Goal: Transaction & Acquisition: Book appointment/travel/reservation

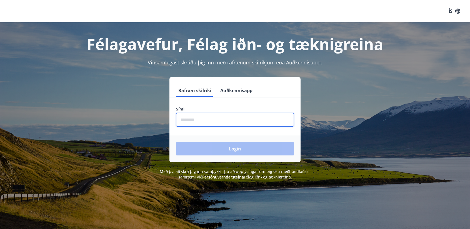
click at [205, 124] on input "phone" at bounding box center [235, 120] width 118 height 14
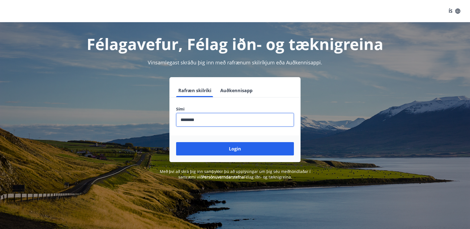
type input "********"
click at [176, 142] on button "Login" at bounding box center [235, 148] width 118 height 13
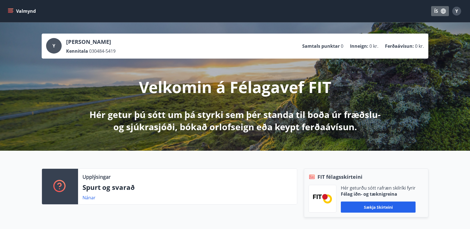
click at [441, 12] on icon "button" at bounding box center [443, 11] width 5 height 5
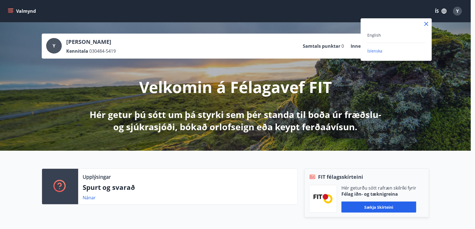
click at [398, 38] on div "English" at bounding box center [396, 37] width 58 height 11
click at [374, 36] on span "English" at bounding box center [374, 35] width 14 height 5
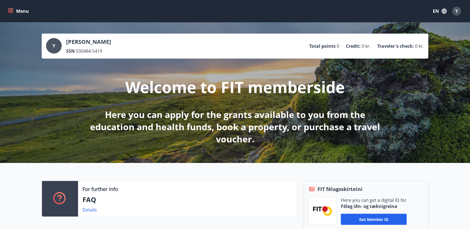
click at [11, 8] on button "Menu" at bounding box center [19, 11] width 24 height 10
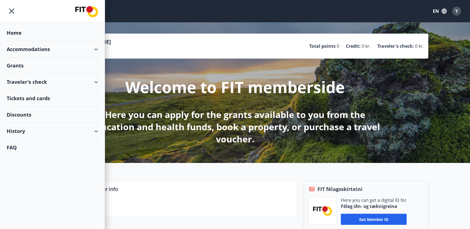
click at [94, 49] on div "Accommodations" at bounding box center [52, 49] width 91 height 16
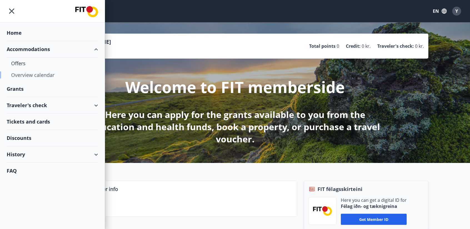
click at [28, 72] on div "Overview calendar" at bounding box center [52, 75] width 83 height 12
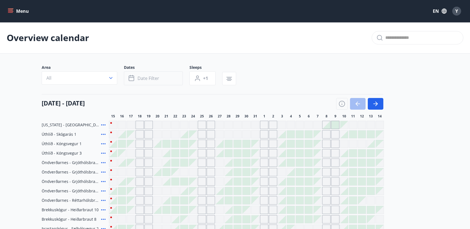
click at [376, 104] on icon "button" at bounding box center [376, 104] width 7 height 7
click at [373, 103] on icon "button" at bounding box center [376, 104] width 7 height 7
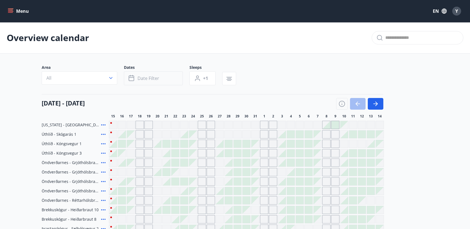
click at [375, 104] on icon "button" at bounding box center [376, 104] width 4 height 1
click at [23, 12] on button "Menu" at bounding box center [19, 11] width 24 height 10
click at [166, 76] on button "Date filter" at bounding box center [153, 78] width 59 height 14
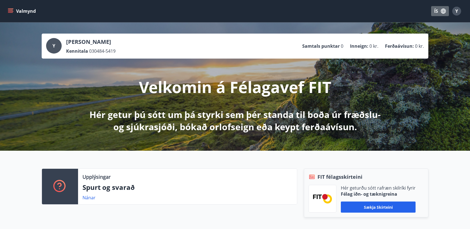
click at [439, 13] on button "ÍS" at bounding box center [440, 11] width 18 height 10
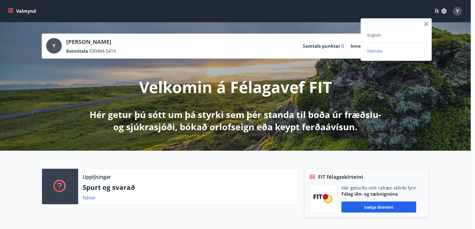
click at [381, 36] on div "English" at bounding box center [396, 35] width 58 height 7
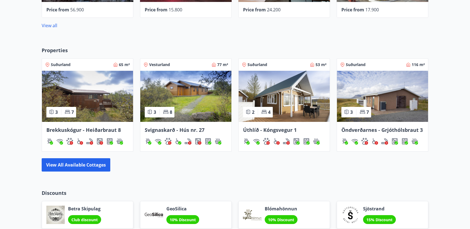
scroll to position [320, 0]
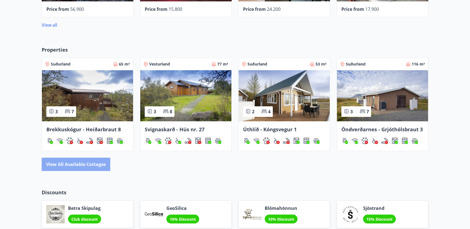
click at [97, 163] on button "View all available cottages" at bounding box center [76, 164] width 69 height 13
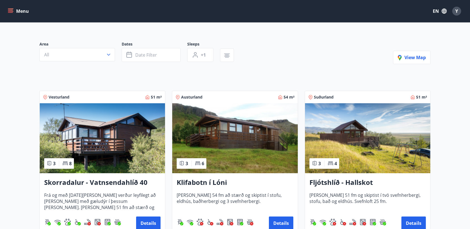
scroll to position [37, 0]
click at [167, 53] on button "Date filter" at bounding box center [151, 55] width 59 height 14
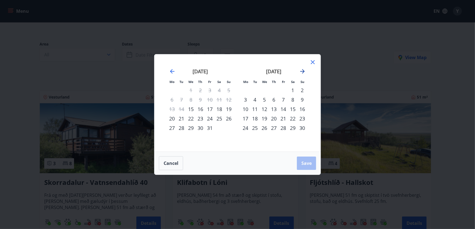
click at [303, 72] on icon "Move forward to switch to the next month." at bounding box center [302, 71] width 4 height 4
click at [262, 128] on div "31" at bounding box center [263, 127] width 9 height 9
click at [302, 70] on icon "Move forward to switch to the next month." at bounding box center [302, 71] width 4 height 4
click at [244, 98] on div "5" at bounding box center [244, 99] width 9 height 9
click at [299, 162] on button "Save" at bounding box center [306, 163] width 19 height 13
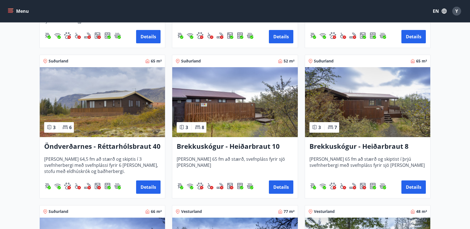
scroll to position [676, 0]
click at [123, 111] on img at bounding box center [102, 102] width 125 height 70
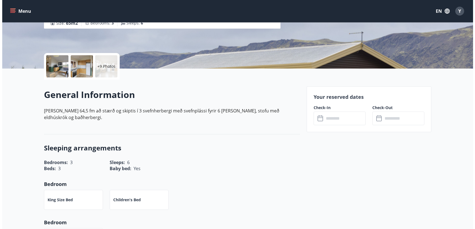
scroll to position [98, 0]
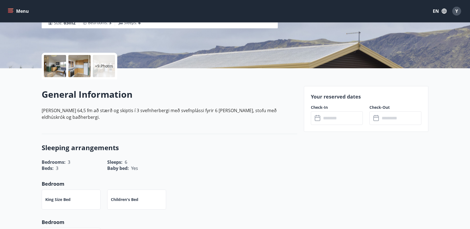
click at [57, 73] on div at bounding box center [55, 66] width 22 height 22
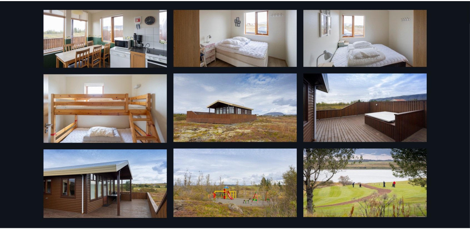
scroll to position [0, 0]
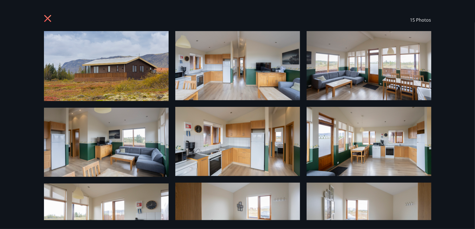
click at [47, 17] on icon at bounding box center [48, 19] width 9 height 9
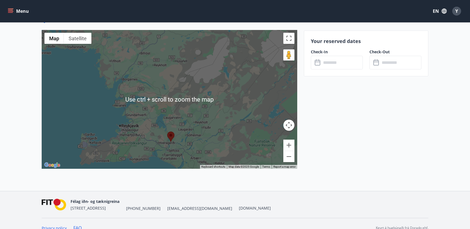
scroll to position [735, 0]
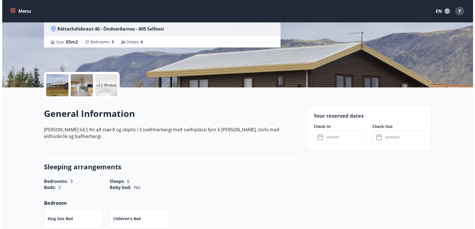
scroll to position [58, 0]
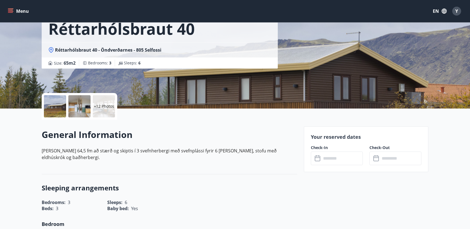
click at [63, 105] on div at bounding box center [55, 106] width 22 height 22
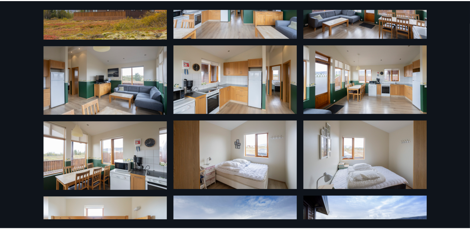
scroll to position [0, 0]
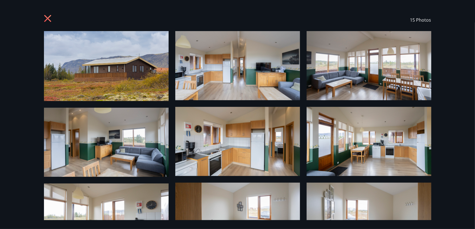
click at [48, 19] on icon at bounding box center [47, 18] width 7 height 7
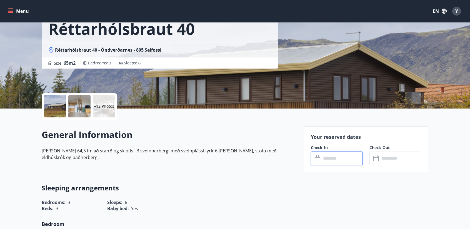
click at [332, 153] on input "text" at bounding box center [342, 159] width 41 height 14
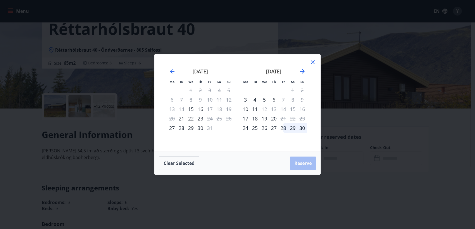
click at [313, 61] on icon at bounding box center [312, 62] width 7 height 7
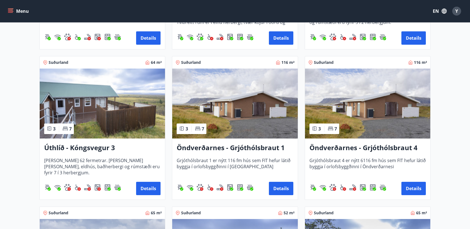
scroll to position [536, 0]
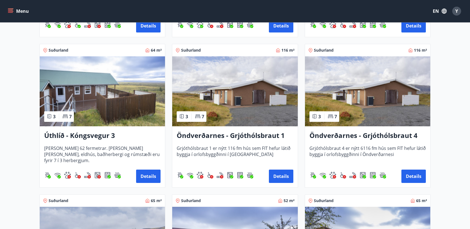
click at [247, 102] on img at bounding box center [234, 91] width 125 height 70
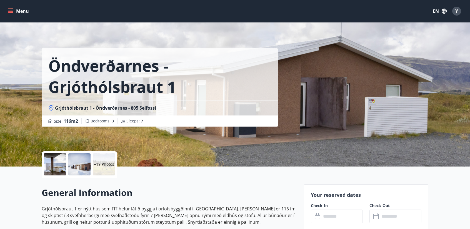
click at [57, 166] on div at bounding box center [55, 164] width 22 height 22
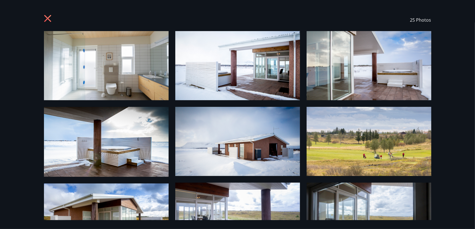
click at [47, 19] on icon at bounding box center [47, 18] width 7 height 7
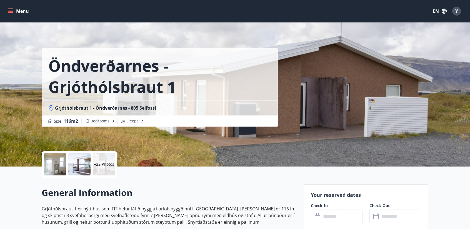
scroll to position [63, 0]
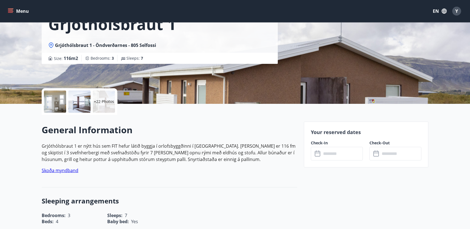
click at [333, 153] on input "text" at bounding box center [342, 154] width 41 height 14
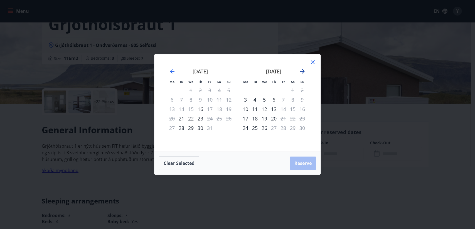
click at [302, 74] on icon "Move forward to switch to the next month." at bounding box center [302, 71] width 7 height 7
click at [314, 61] on icon at bounding box center [312, 62] width 7 height 7
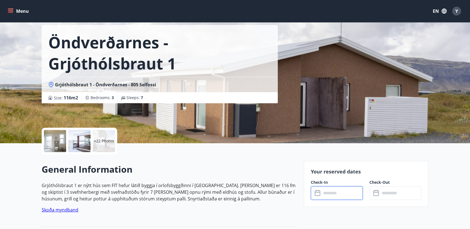
scroll to position [0, 0]
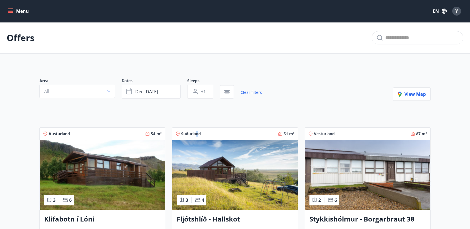
drag, startPoint x: 216, startPoint y: 177, endPoint x: 196, endPoint y: 130, distance: 50.8
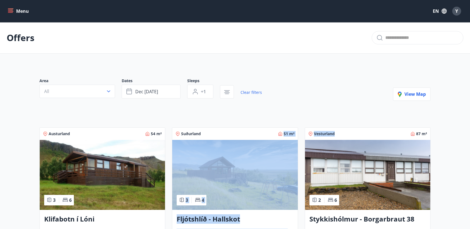
drag, startPoint x: 196, startPoint y: 130, endPoint x: 351, endPoint y: 124, distance: 155.5
click at [351, 124] on div "Vesturland 87 m² 2 6 Stykkishólmur - Borgarbraut 38 Íbúðin er 87 fm að stærð og…" at bounding box center [364, 196] width 133 height 151
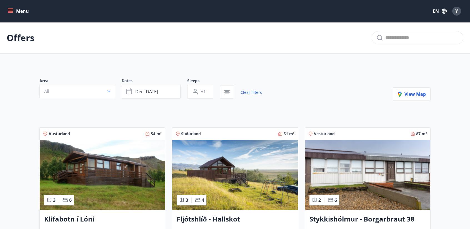
drag, startPoint x: 341, startPoint y: 217, endPoint x: 349, endPoint y: 76, distance: 141.5
click at [411, 94] on span "View map" at bounding box center [412, 94] width 28 height 6
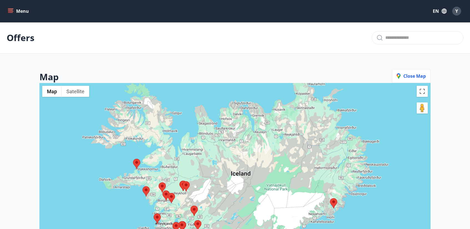
scroll to position [37, 0]
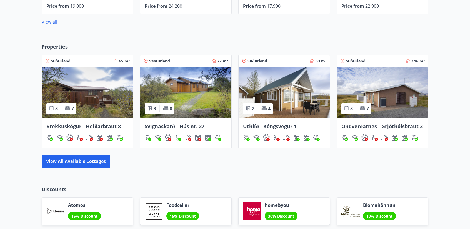
scroll to position [330, 0]
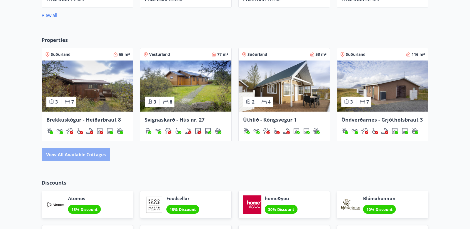
click at [93, 150] on button "View all available cottages" at bounding box center [76, 154] width 69 height 13
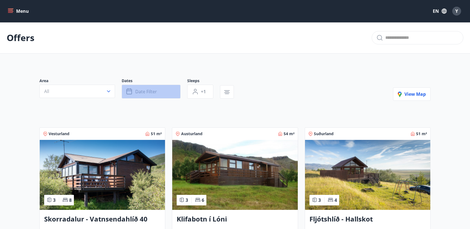
click at [140, 88] on button "Date filter" at bounding box center [151, 92] width 59 height 14
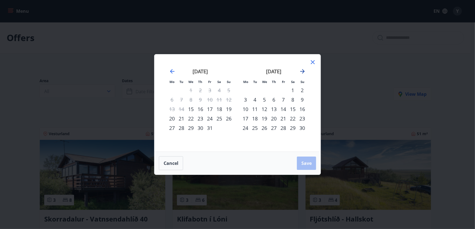
click at [300, 70] on icon "Move forward to switch to the next month." at bounding box center [302, 71] width 7 height 7
click at [189, 128] on div "31" at bounding box center [190, 127] width 9 height 9
click at [245, 97] on div "5" at bounding box center [244, 99] width 9 height 9
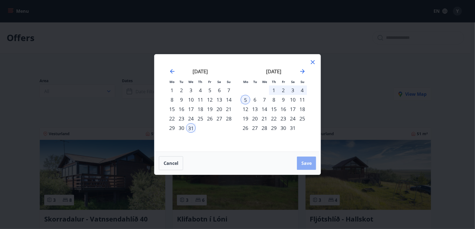
click at [311, 163] on span "Save" at bounding box center [306, 163] width 10 height 6
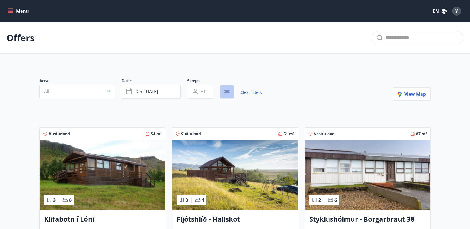
click at [227, 90] on icon "button" at bounding box center [227, 90] width 6 height 1
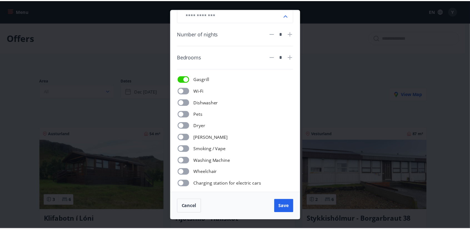
scroll to position [12, 0]
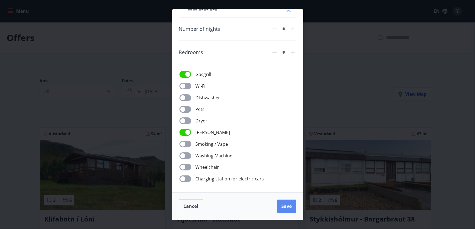
click at [281, 205] on span "Save" at bounding box center [286, 207] width 10 height 6
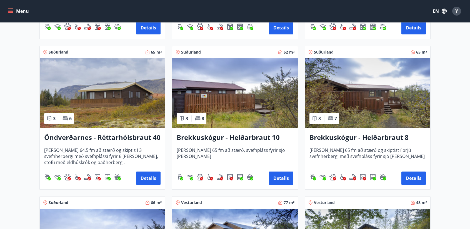
scroll to position [547, 0]
click at [354, 98] on img at bounding box center [367, 93] width 125 height 70
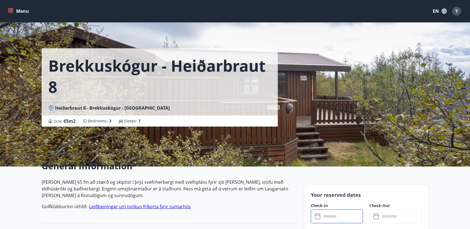
click at [332, 215] on input "text" at bounding box center [342, 217] width 41 height 14
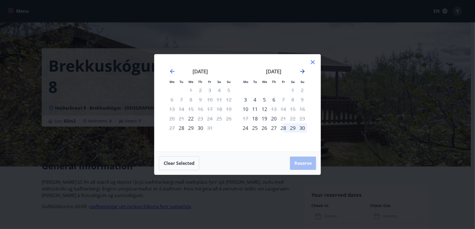
click at [301, 69] on icon "Move forward to switch to the next month." at bounding box center [302, 71] width 7 height 7
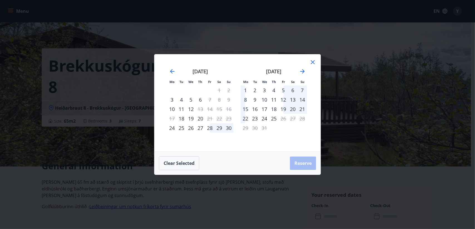
click at [311, 63] on icon at bounding box center [312, 62] width 7 height 7
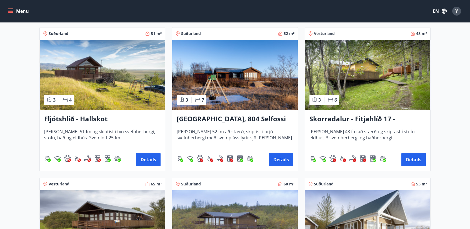
scroll to position [114, 0]
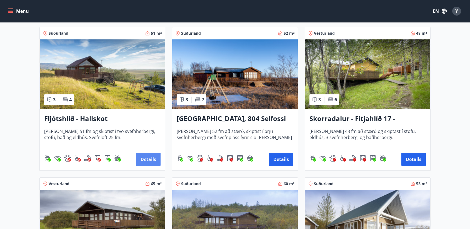
drag, startPoint x: 154, startPoint y: 159, endPoint x: 142, endPoint y: 160, distance: 12.9
click at [142, 160] on button "Details" at bounding box center [148, 159] width 24 height 13
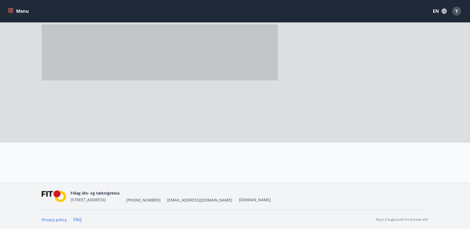
click at [142, 160] on div at bounding box center [166, 163] width 262 height 40
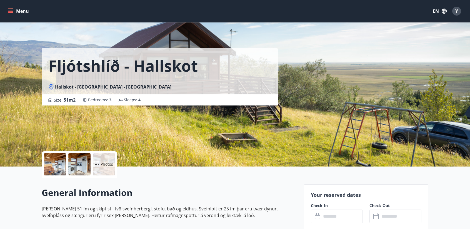
drag, startPoint x: 35, startPoint y: 118, endPoint x: 97, endPoint y: 135, distance: 64.1
click at [36, 119] on div "Fljótshlíð - Hallskot Hallskot - Fljótshlíð - Rangárvallasýslu Size : 51 m2 Bed…" at bounding box center [235, 83] width 400 height 167
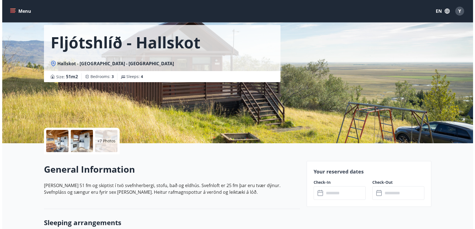
scroll to position [83, 0]
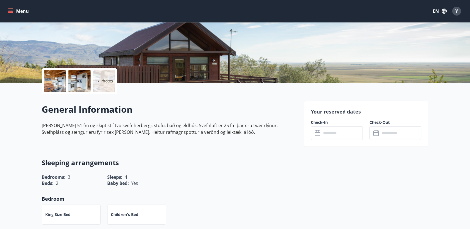
drag, startPoint x: 321, startPoint y: 147, endPoint x: 323, endPoint y: 142, distance: 5.6
click at [322, 143] on div "Your reserved dates Check-In ​ ​ Check-Out ​ ​" at bounding box center [366, 124] width 125 height 46
click at [325, 137] on input "text" at bounding box center [342, 133] width 41 height 14
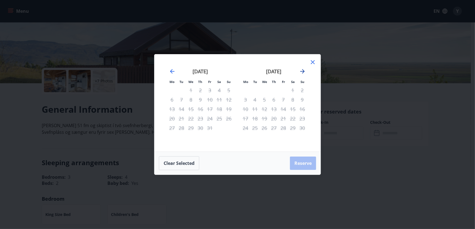
click at [301, 71] on icon "Move forward to switch to the next month." at bounding box center [302, 71] width 7 height 7
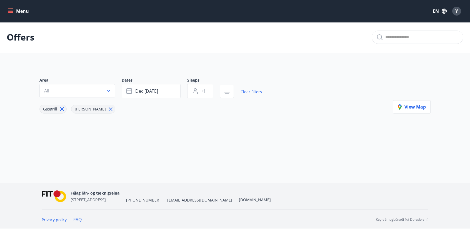
scroll to position [1, 0]
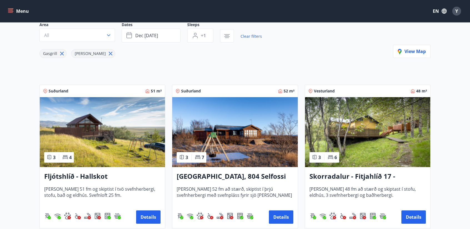
click at [264, 161] on img at bounding box center [234, 132] width 125 height 70
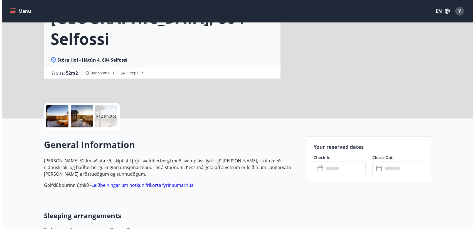
scroll to position [56, 0]
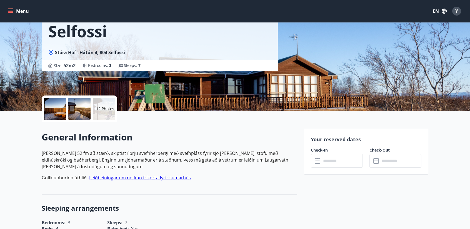
click at [335, 157] on input "text" at bounding box center [342, 161] width 41 height 14
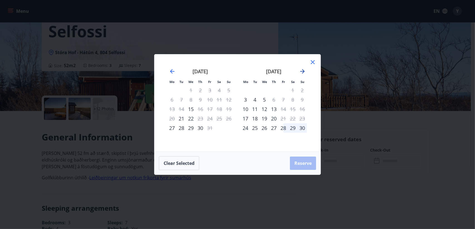
click at [305, 71] on icon "Move forward to switch to the next month." at bounding box center [302, 71] width 7 height 7
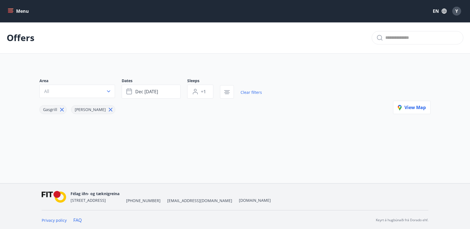
scroll to position [1, 0]
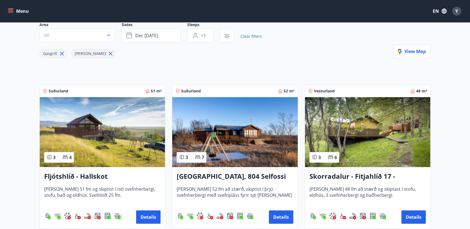
click at [371, 137] on img at bounding box center [367, 132] width 125 height 70
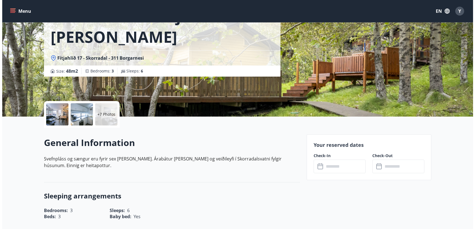
scroll to position [56, 0]
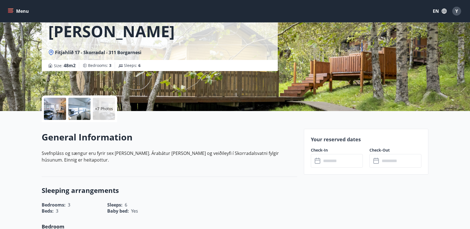
click at [331, 163] on input "text" at bounding box center [342, 161] width 41 height 14
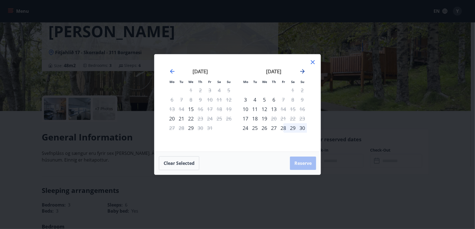
click at [300, 72] on icon "Move forward to switch to the next month." at bounding box center [302, 71] width 7 height 7
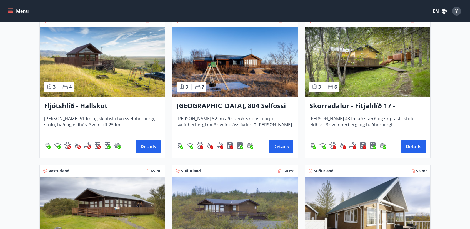
scroll to position [195, 0]
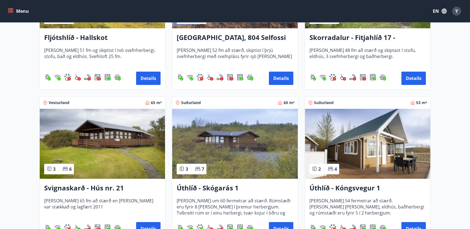
click at [112, 127] on img at bounding box center [102, 144] width 125 height 70
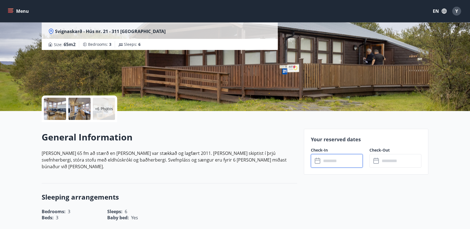
click at [322, 167] on input "text" at bounding box center [342, 161] width 41 height 14
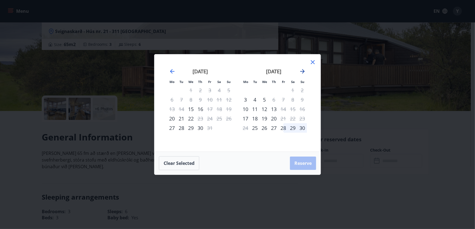
click at [303, 73] on icon "Move forward to switch to the next month." at bounding box center [302, 71] width 7 height 7
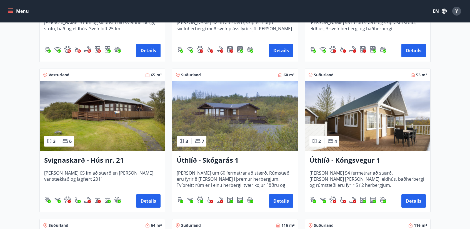
click at [241, 111] on img at bounding box center [234, 116] width 125 height 70
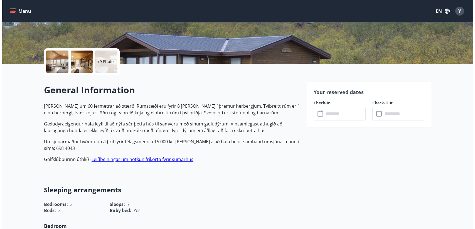
scroll to position [111, 0]
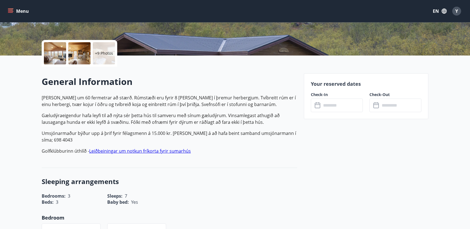
click at [319, 108] on icon at bounding box center [318, 105] width 7 height 7
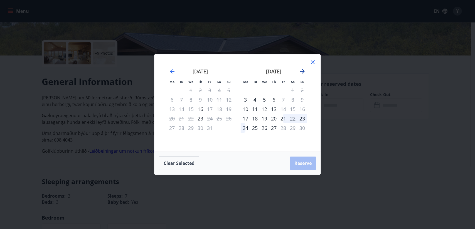
click at [303, 73] on icon "Move forward to switch to the next month." at bounding box center [302, 71] width 4 height 4
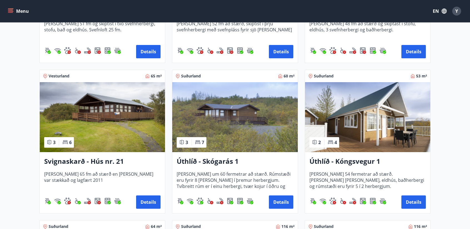
scroll to position [223, 0]
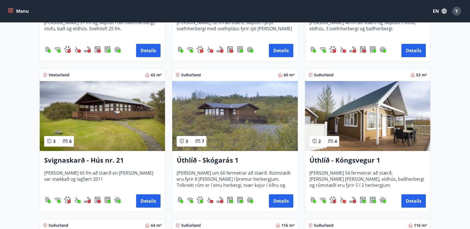
click at [319, 111] on img at bounding box center [367, 116] width 125 height 70
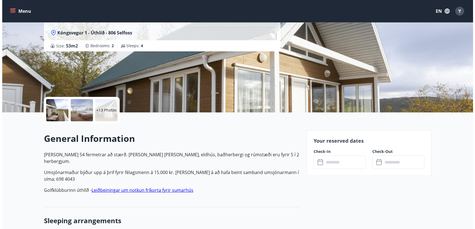
scroll to position [56, 0]
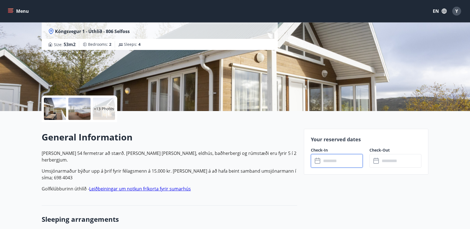
click at [347, 160] on input "text" at bounding box center [342, 161] width 41 height 14
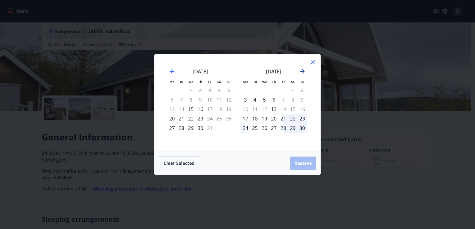
click at [299, 73] on icon "Move forward to switch to the next month." at bounding box center [302, 71] width 7 height 7
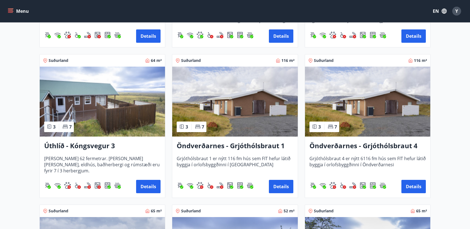
scroll to position [390, 0]
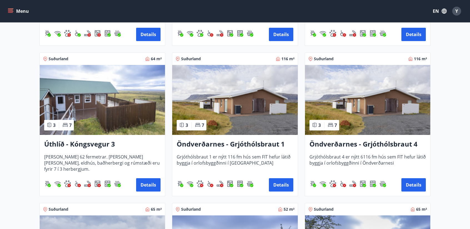
click at [121, 94] on img at bounding box center [102, 100] width 125 height 70
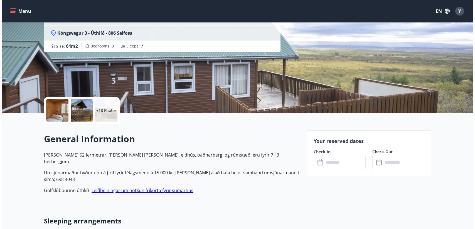
scroll to position [56, 0]
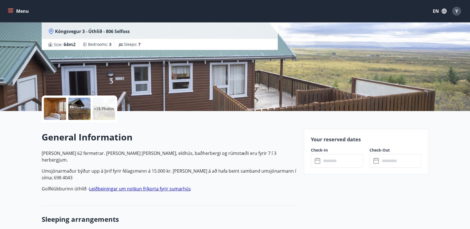
click at [336, 161] on input "text" at bounding box center [342, 161] width 41 height 14
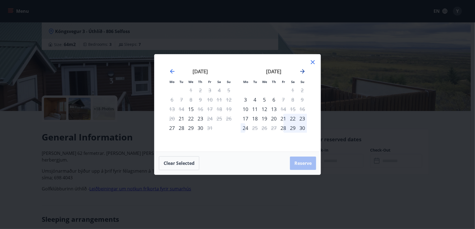
click at [301, 71] on icon "Move forward to switch to the next month." at bounding box center [302, 71] width 7 height 7
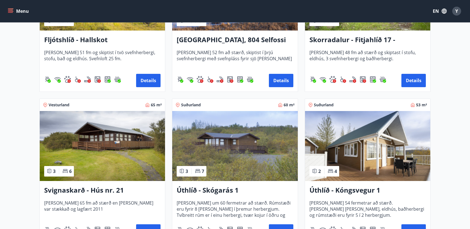
scroll to position [195, 0]
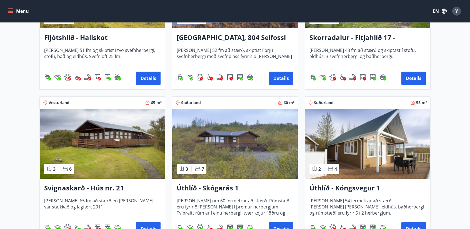
click at [267, 131] on img at bounding box center [234, 144] width 125 height 70
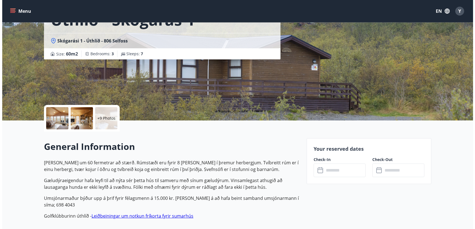
scroll to position [56, 0]
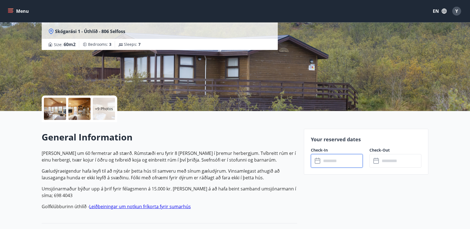
click at [330, 161] on input "text" at bounding box center [342, 161] width 41 height 14
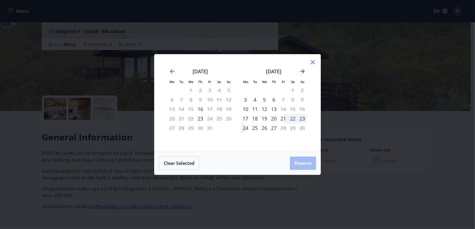
click at [302, 72] on icon "Move forward to switch to the next month." at bounding box center [302, 71] width 7 height 7
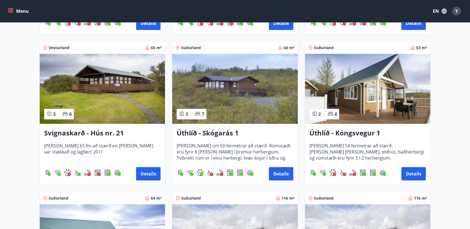
click at [346, 99] on img at bounding box center [367, 89] width 125 height 70
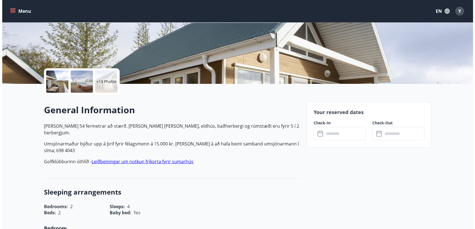
scroll to position [83, 0]
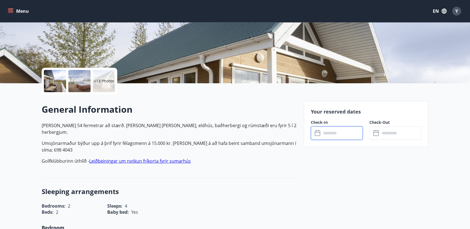
click at [335, 134] on input "text" at bounding box center [342, 133] width 41 height 14
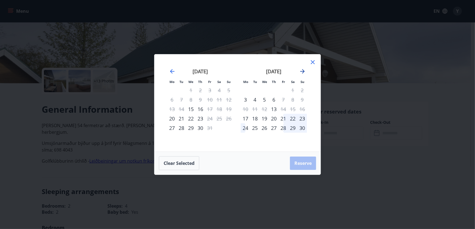
click at [303, 70] on icon "Move forward to switch to the next month." at bounding box center [302, 71] width 4 height 4
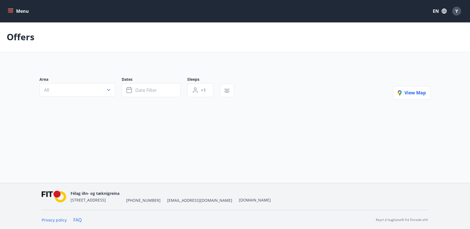
scroll to position [1, 0]
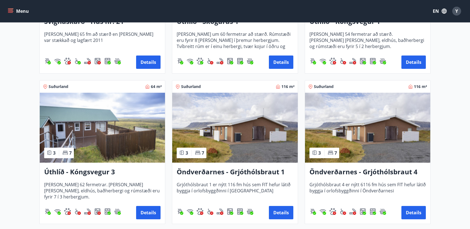
click at [124, 128] on img at bounding box center [102, 128] width 125 height 70
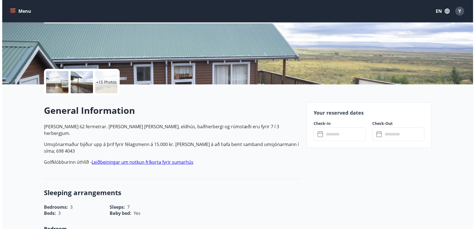
scroll to position [83, 0]
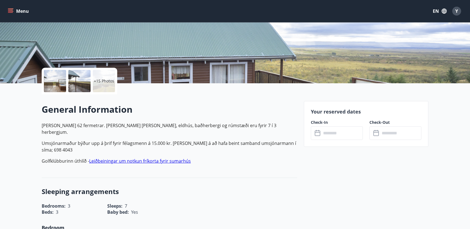
click at [330, 130] on input "text" at bounding box center [342, 133] width 41 height 14
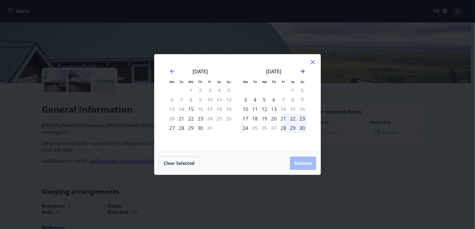
click at [301, 72] on icon "Move forward to switch to the next month." at bounding box center [302, 71] width 7 height 7
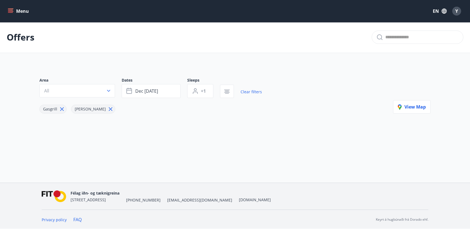
scroll to position [1, 0]
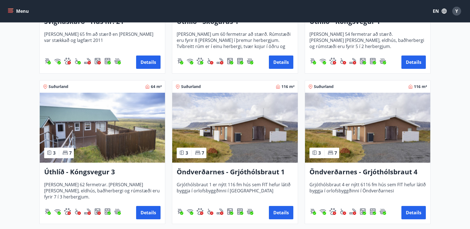
click at [221, 128] on img at bounding box center [234, 128] width 125 height 70
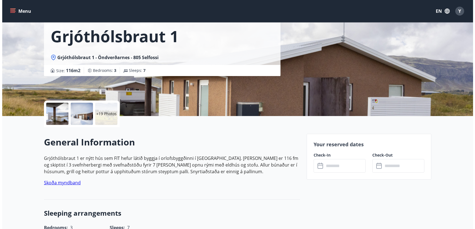
scroll to position [83, 0]
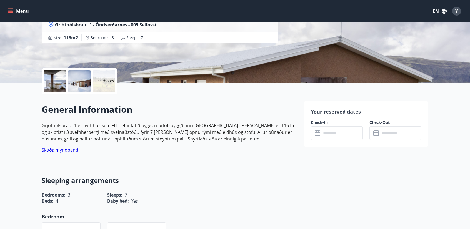
click at [309, 133] on div "Check-In ​ ​" at bounding box center [333, 130] width 59 height 20
click at [327, 134] on input "text" at bounding box center [342, 133] width 41 height 14
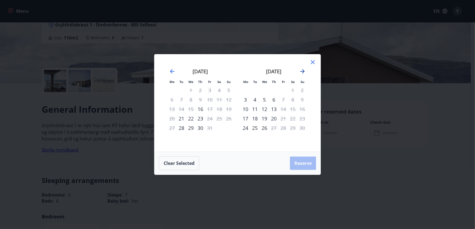
click at [302, 72] on icon "Move forward to switch to the next month." at bounding box center [302, 71] width 7 height 7
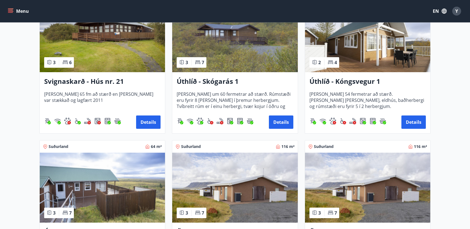
scroll to position [306, 0]
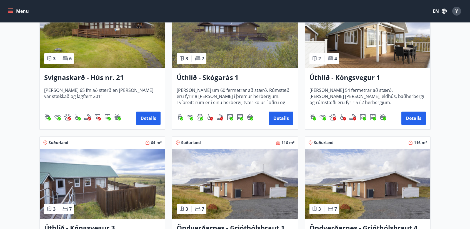
click at [352, 182] on img at bounding box center [367, 184] width 125 height 70
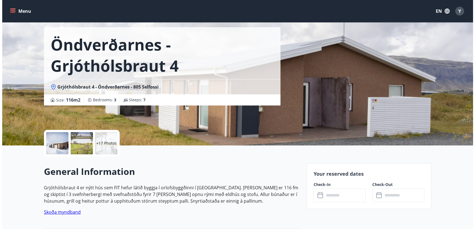
scroll to position [56, 0]
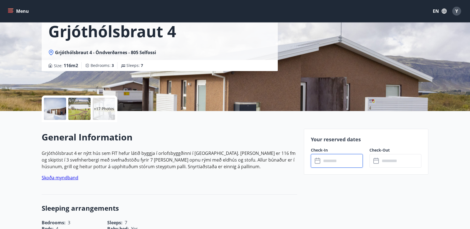
click at [341, 163] on input "text" at bounding box center [342, 161] width 41 height 14
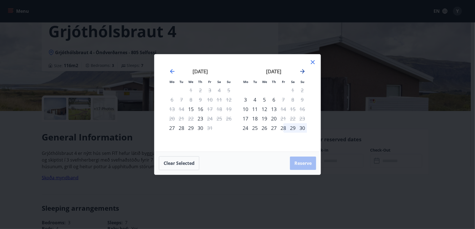
click at [301, 71] on icon "Move forward to switch to the next month." at bounding box center [302, 71] width 7 height 7
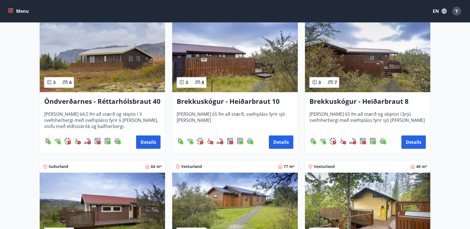
scroll to position [584, 0]
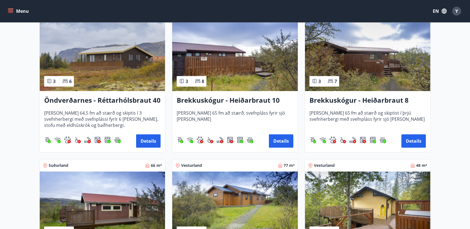
click at [118, 76] on img at bounding box center [102, 56] width 125 height 70
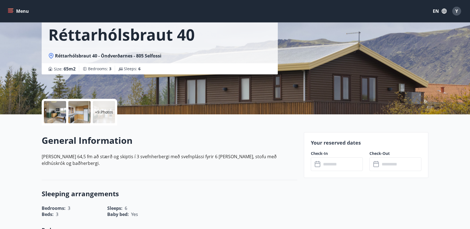
scroll to position [56, 0]
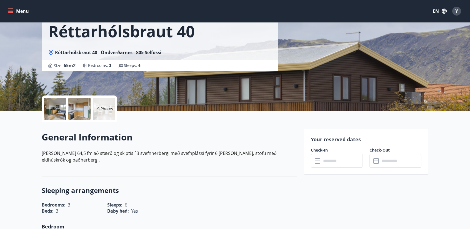
click at [328, 162] on input "text" at bounding box center [342, 161] width 41 height 14
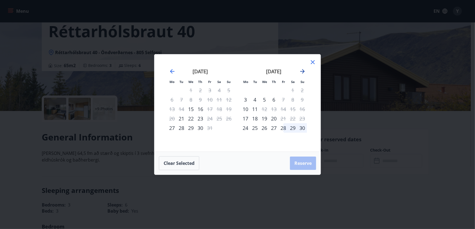
click at [302, 73] on icon "Move forward to switch to the next month." at bounding box center [302, 71] width 7 height 7
click at [313, 60] on icon at bounding box center [312, 62] width 7 height 7
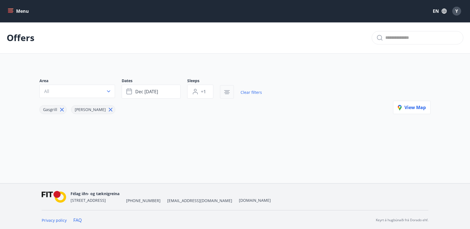
scroll to position [1, 0]
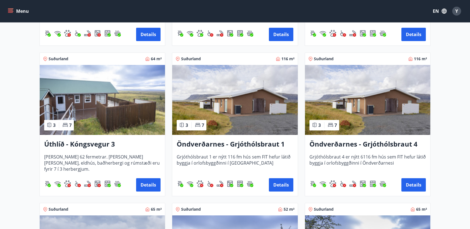
click at [230, 91] on img at bounding box center [234, 100] width 125 height 70
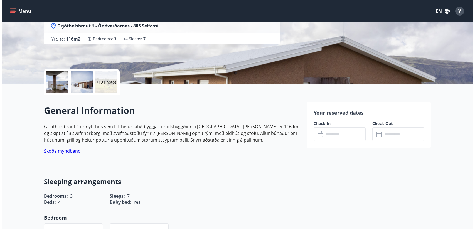
scroll to position [83, 0]
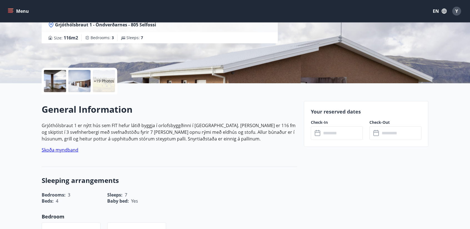
click at [328, 136] on input "text" at bounding box center [342, 133] width 41 height 14
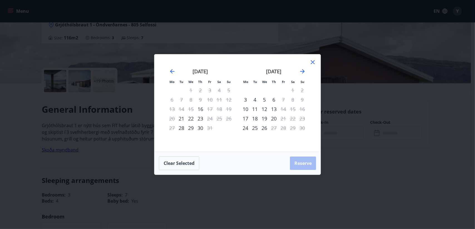
click at [299, 71] on div "[DATE]" at bounding box center [273, 73] width 66 height 24
click at [301, 71] on icon "Move forward to switch to the next month." at bounding box center [302, 71] width 7 height 7
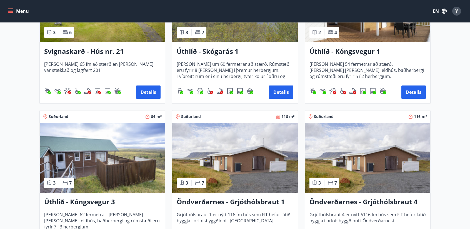
scroll to position [473, 0]
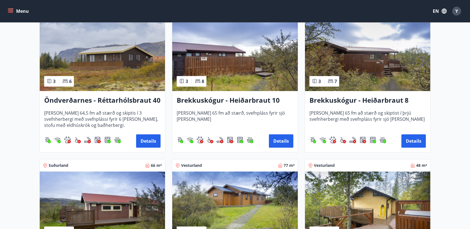
click at [373, 80] on img at bounding box center [367, 56] width 125 height 70
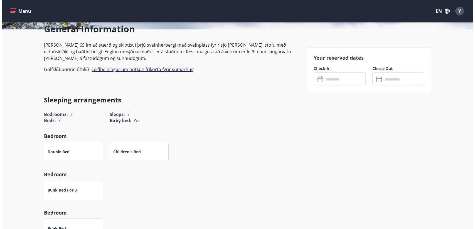
scroll to position [139, 0]
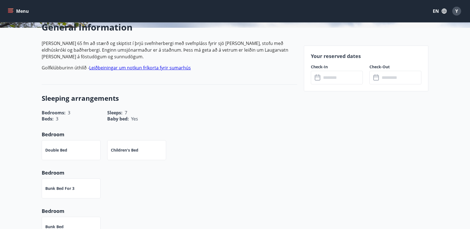
click at [332, 77] on input "text" at bounding box center [342, 78] width 41 height 14
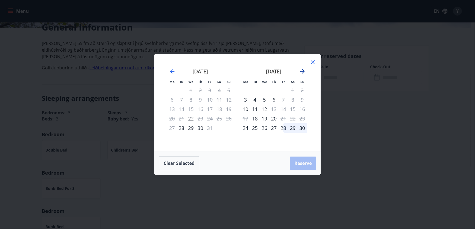
click at [300, 70] on icon "Move forward to switch to the next month." at bounding box center [302, 71] width 7 height 7
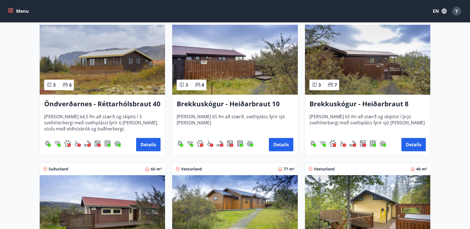
scroll to position [584, 0]
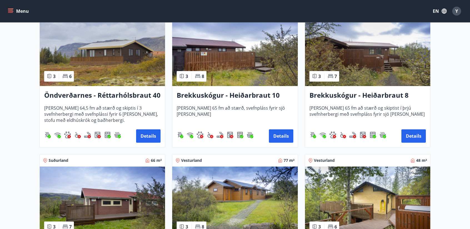
click at [236, 64] on img at bounding box center [234, 51] width 125 height 70
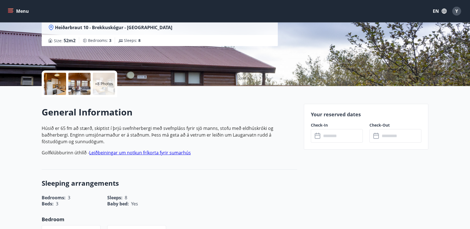
scroll to position [83, 0]
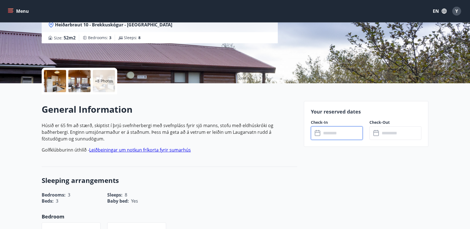
click at [338, 128] on input "text" at bounding box center [342, 133] width 41 height 14
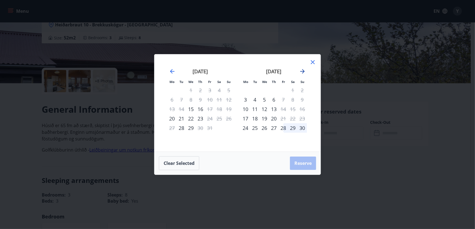
click at [303, 70] on icon "Move forward to switch to the next month." at bounding box center [302, 71] width 7 height 7
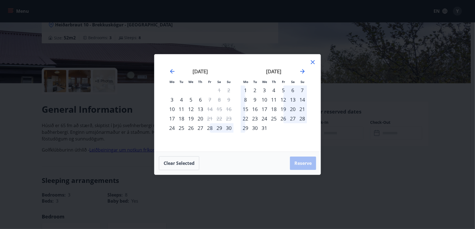
click at [264, 127] on div "31" at bounding box center [263, 127] width 9 height 9
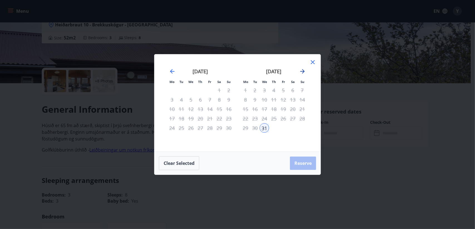
click at [302, 70] on icon "Move forward to switch to the next month." at bounding box center [302, 71] width 7 height 7
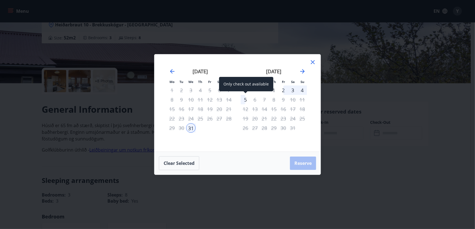
click at [244, 100] on div "5" at bounding box center [244, 99] width 9 height 9
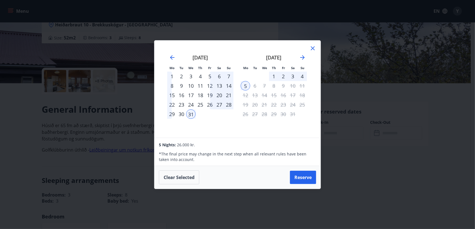
click at [297, 176] on button "Reserve" at bounding box center [303, 177] width 26 height 13
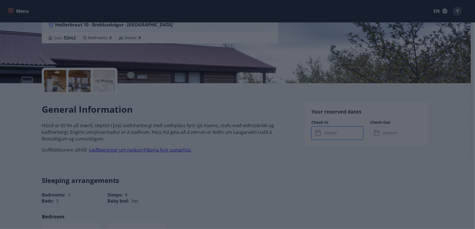
type input "******"
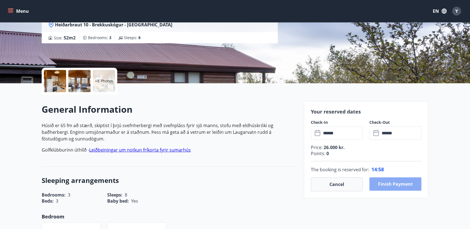
click at [395, 180] on button "Finish payment" at bounding box center [396, 184] width 52 height 13
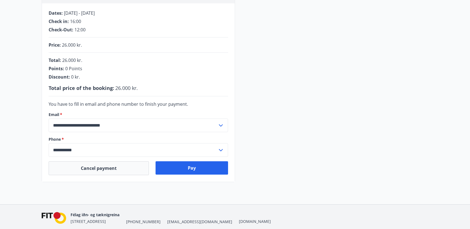
scroll to position [111, 0]
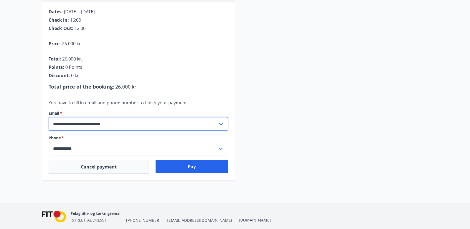
click at [88, 125] on input "**********" at bounding box center [133, 124] width 169 height 14
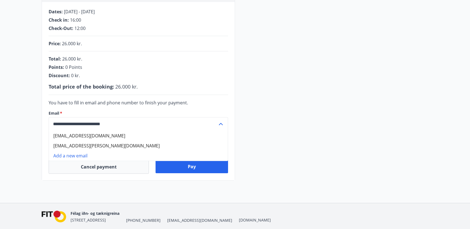
click at [90, 123] on input "**********" at bounding box center [133, 124] width 169 height 14
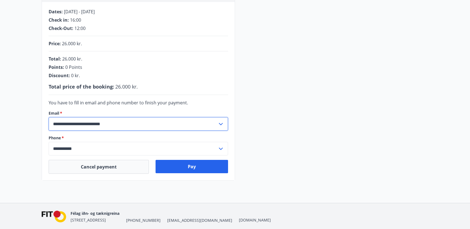
type input "**********"
click at [92, 124] on input "**********" at bounding box center [133, 124] width 169 height 14
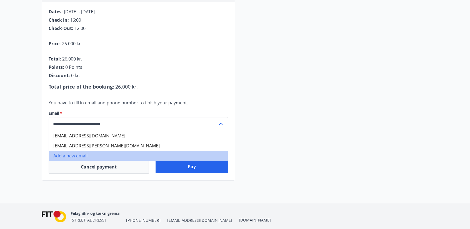
click at [83, 153] on li "Add a new email" at bounding box center [138, 156] width 179 height 10
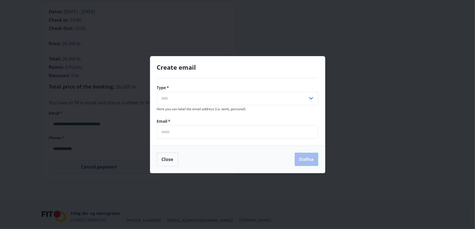
click at [263, 99] on input "text" at bounding box center [232, 99] width 151 height 14
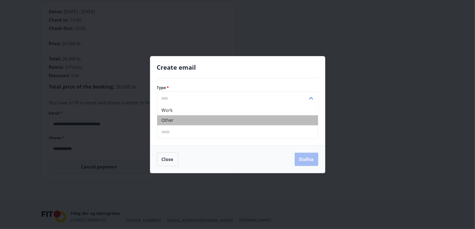
click at [220, 118] on li "Other" at bounding box center [237, 120] width 161 height 10
type input "*****"
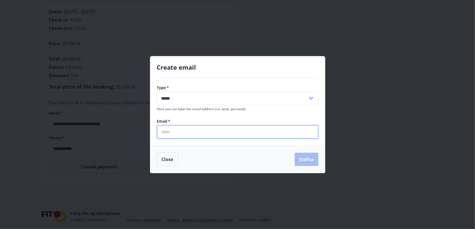
click at [203, 129] on input "email" at bounding box center [237, 132] width 161 height 14
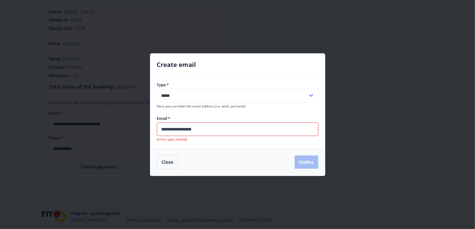
click at [215, 128] on input "**********" at bounding box center [237, 130] width 161 height 14
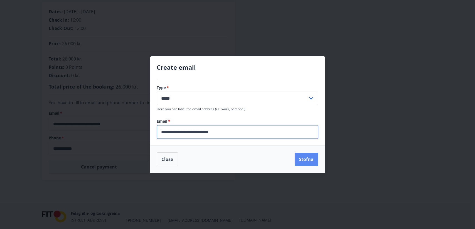
type input "**********"
click at [302, 158] on button "Stofna" at bounding box center [306, 159] width 24 height 13
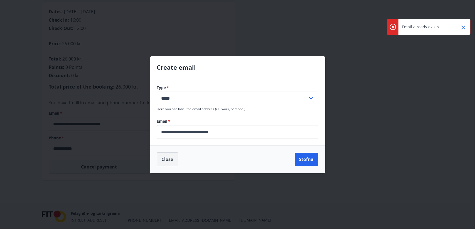
click at [170, 159] on button "Close" at bounding box center [167, 160] width 21 height 14
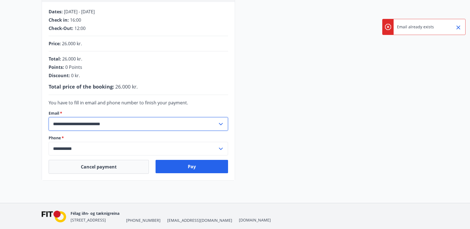
click at [177, 125] on input "**********" at bounding box center [133, 124] width 169 height 14
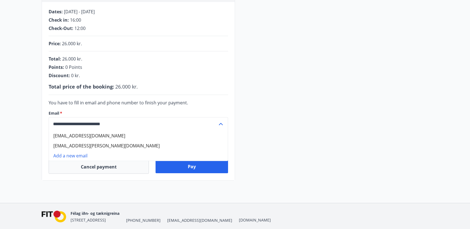
click at [108, 145] on li "khaskhachikh.yuriy@gmail.com" at bounding box center [138, 146] width 179 height 10
type input "**********"
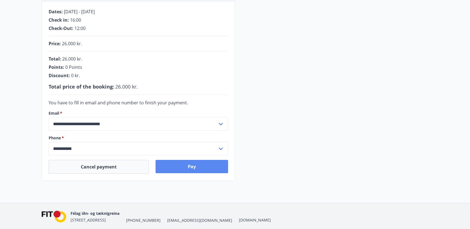
click at [174, 163] on button "Pay" at bounding box center [192, 166] width 73 height 13
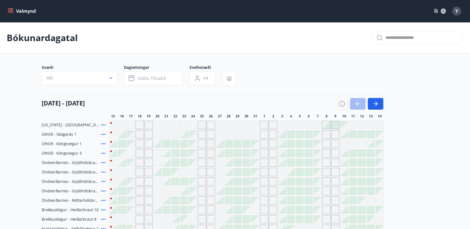
click at [4, 11] on div "Valmynd ÍS Y" at bounding box center [235, 11] width 470 height 22
click at [6, 11] on div "Valmynd ÍS Y" at bounding box center [235, 11] width 470 height 22
click at [10, 10] on icon "menu" at bounding box center [10, 10] width 5 height 1
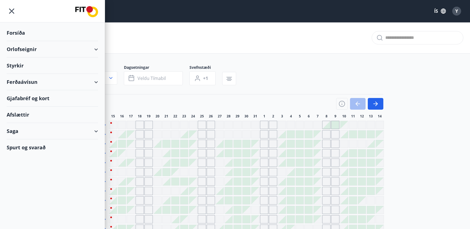
click at [13, 10] on icon "menu" at bounding box center [11, 11] width 5 height 5
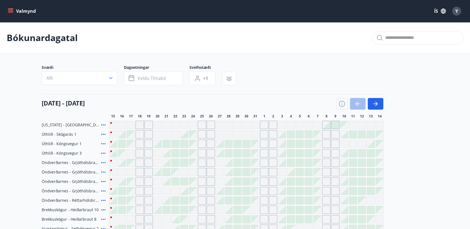
click at [29, 11] on button "Valmynd" at bounding box center [22, 11] width 31 height 10
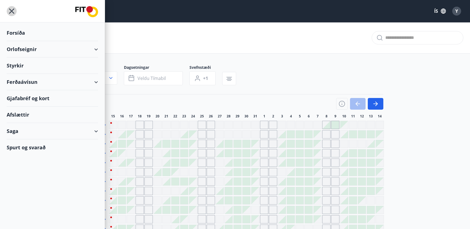
click at [16, 9] on icon "menu" at bounding box center [12, 11] width 10 height 10
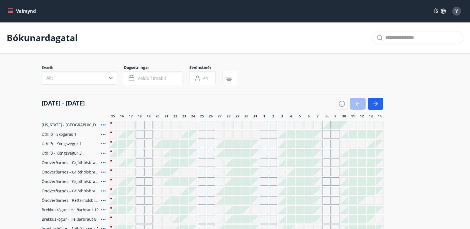
click at [34, 12] on button "Valmynd" at bounding box center [22, 11] width 31 height 10
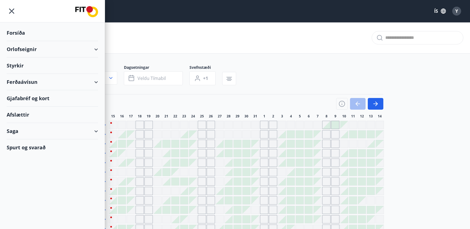
click at [85, 11] on img at bounding box center [86, 11] width 23 height 11
click at [88, 10] on img at bounding box center [86, 11] width 23 height 11
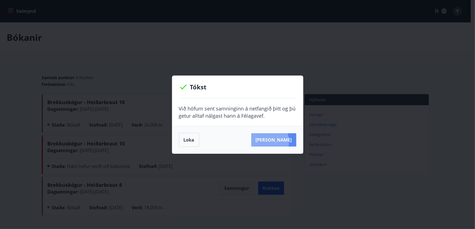
click at [276, 142] on button "[PERSON_NAME]" at bounding box center [273, 139] width 45 height 13
click at [185, 140] on button "Loka" at bounding box center [189, 140] width 20 height 14
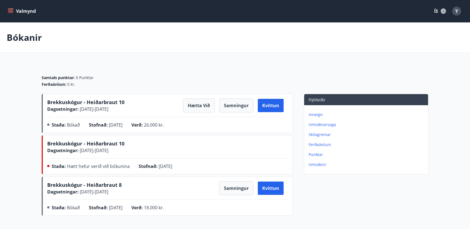
click at [98, 103] on span "Brekkuskógur - Heiðarbraut 10" at bounding box center [85, 102] width 77 height 7
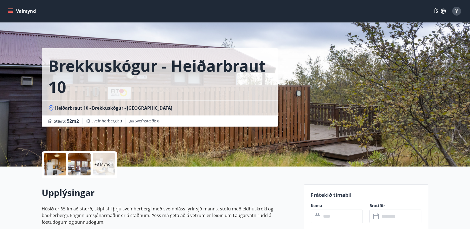
click at [80, 161] on div at bounding box center [79, 164] width 22 height 22
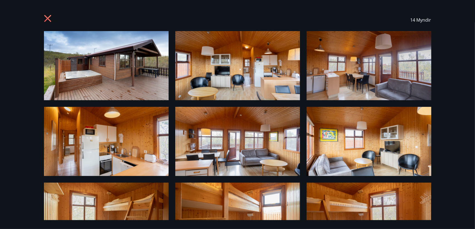
click at [141, 67] on img at bounding box center [106, 65] width 125 height 69
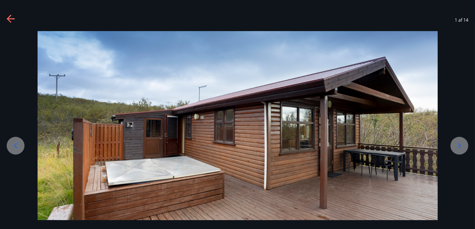
click at [453, 143] on div at bounding box center [459, 146] width 18 height 18
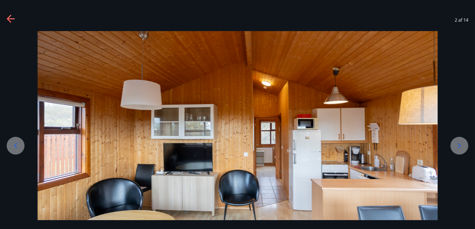
click at [462, 148] on icon at bounding box center [459, 146] width 9 height 9
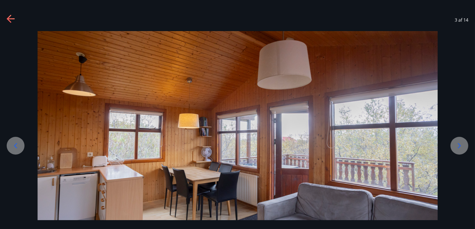
click at [462, 148] on icon at bounding box center [459, 146] width 9 height 9
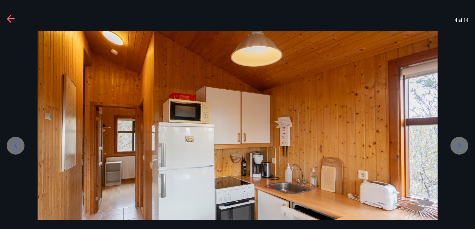
click at [462, 148] on icon at bounding box center [459, 146] width 9 height 9
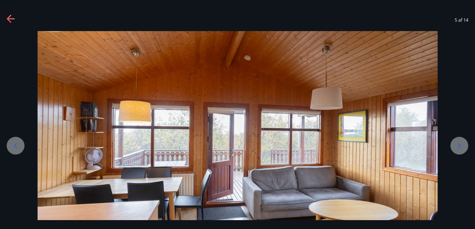
click at [462, 148] on icon at bounding box center [459, 146] width 9 height 9
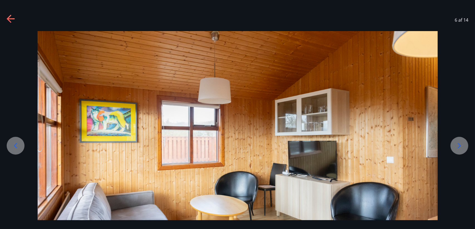
click at [462, 148] on icon at bounding box center [459, 146] width 9 height 9
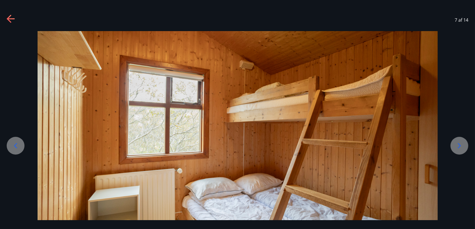
click at [462, 148] on icon at bounding box center [459, 146] width 9 height 9
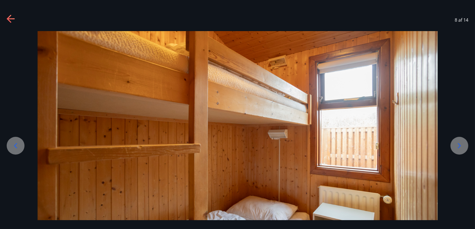
click at [462, 148] on icon at bounding box center [459, 146] width 9 height 9
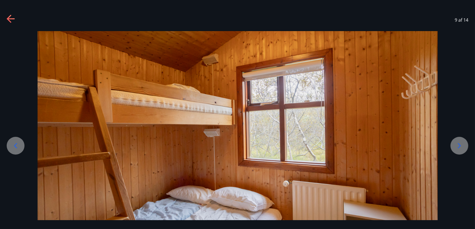
click at [462, 148] on icon at bounding box center [459, 146] width 9 height 9
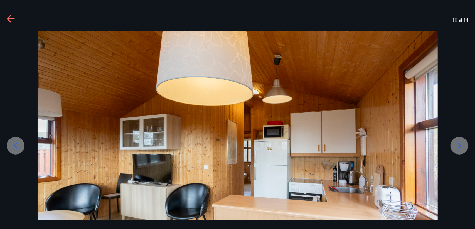
click at [462, 148] on icon at bounding box center [459, 146] width 9 height 9
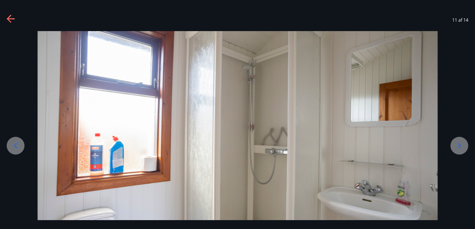
click at [462, 148] on icon at bounding box center [459, 146] width 9 height 9
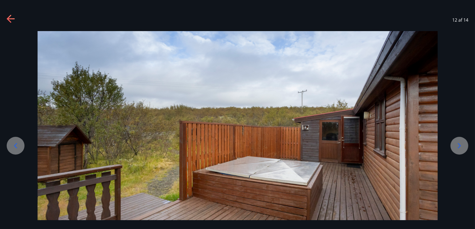
click at [462, 148] on icon at bounding box center [459, 146] width 9 height 9
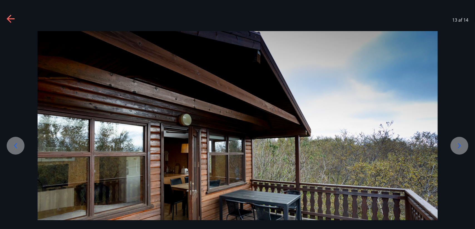
click at [25, 144] on div at bounding box center [237, 142] width 475 height 222
click at [18, 145] on icon at bounding box center [15, 146] width 9 height 9
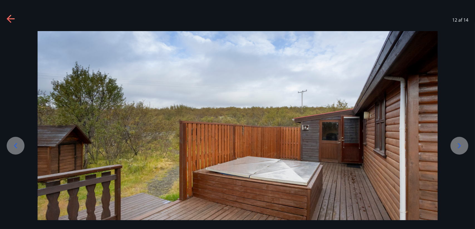
click at [458, 148] on icon at bounding box center [459, 145] width 3 height 5
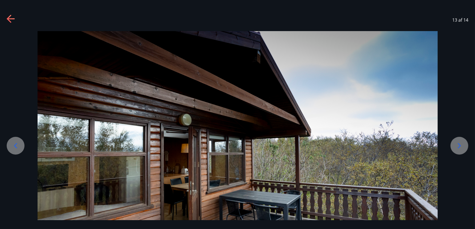
click at [458, 148] on icon at bounding box center [459, 145] width 3 height 5
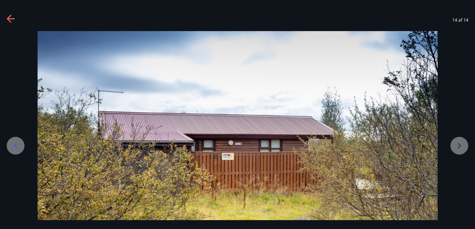
click at [460, 150] on div at bounding box center [237, 143] width 475 height 225
click at [467, 149] on div at bounding box center [237, 143] width 475 height 225
click at [7, 22] on icon at bounding box center [11, 19] width 9 height 9
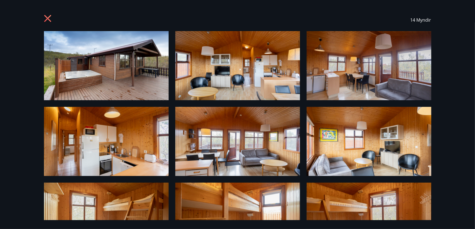
click at [48, 16] on icon at bounding box center [48, 19] width 9 height 9
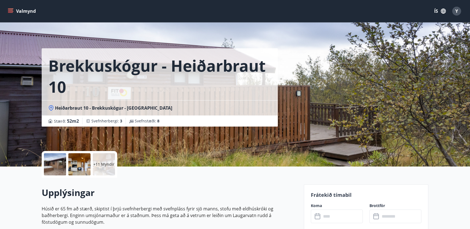
click at [44, 16] on div "Valmynd ÍS Y" at bounding box center [235, 10] width 457 height 13
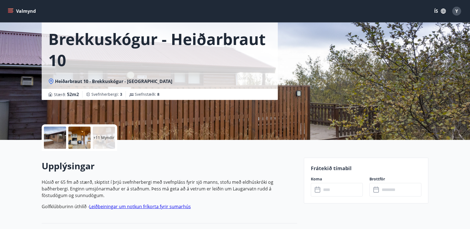
scroll to position [28, 0]
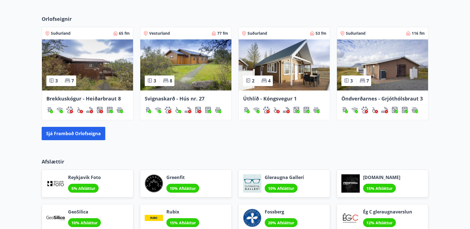
scroll to position [361, 0]
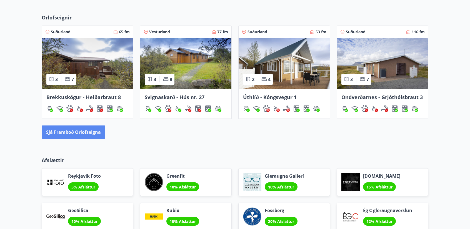
click at [101, 131] on button "Sjá framboð orlofseigna" at bounding box center [74, 132] width 64 height 13
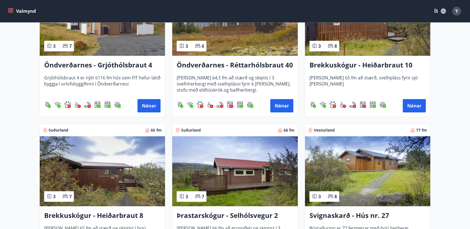
scroll to position [1251, 0]
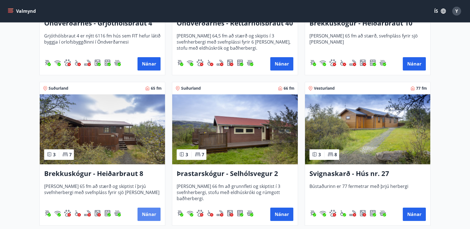
click at [147, 213] on button "Nánar" at bounding box center [149, 214] width 23 height 13
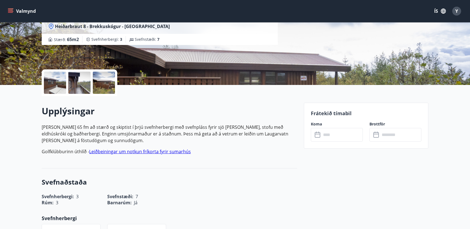
scroll to position [83, 0]
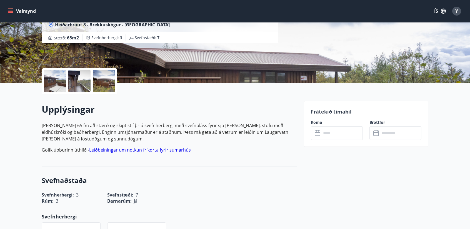
click at [327, 131] on input "text" at bounding box center [342, 133] width 41 height 14
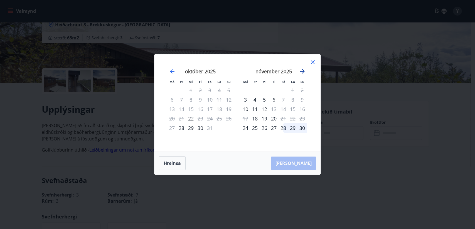
click at [303, 71] on icon "Move forward to switch to the next month." at bounding box center [302, 71] width 7 height 7
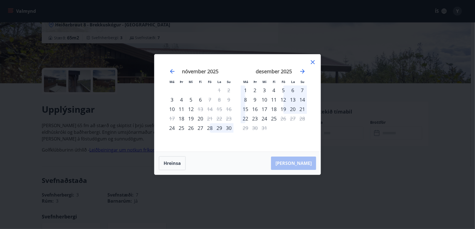
click at [313, 60] on icon at bounding box center [312, 62] width 7 height 7
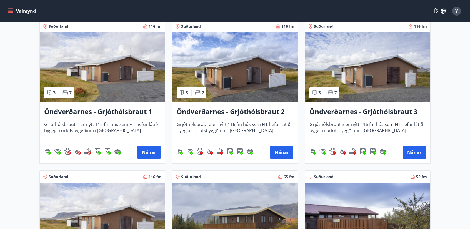
scroll to position [1001, 0]
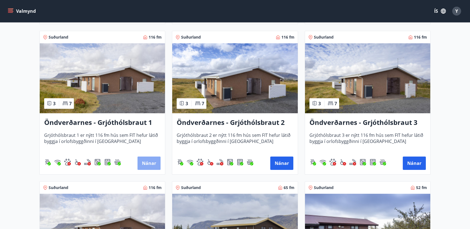
click at [147, 162] on button "Nánar" at bounding box center [149, 163] width 23 height 13
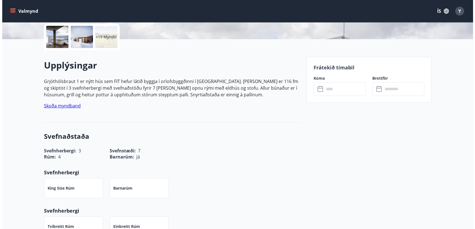
scroll to position [139, 0]
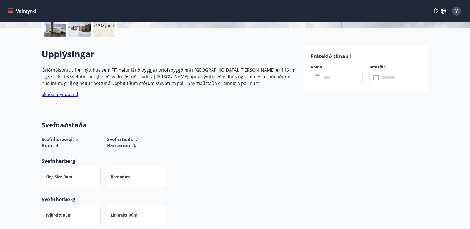
click at [331, 78] on input "text" at bounding box center [342, 78] width 41 height 14
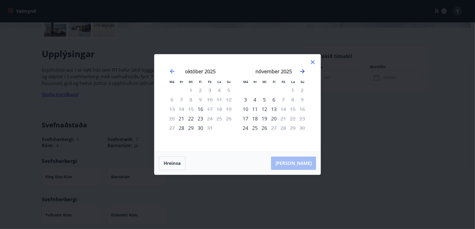
click at [301, 72] on icon "Move forward to switch to the next month." at bounding box center [302, 71] width 7 height 7
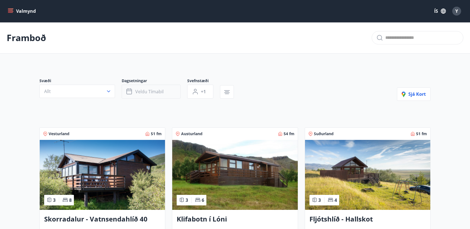
click at [163, 86] on button "Veldu tímabil" at bounding box center [151, 92] width 59 height 14
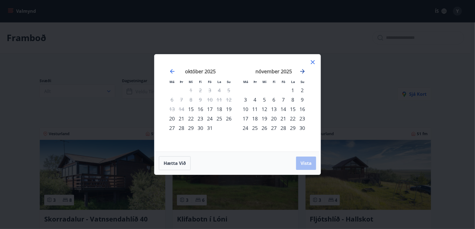
click at [302, 69] on icon "Move forward to switch to the next month." at bounding box center [302, 71] width 7 height 7
click at [265, 126] on div "31" at bounding box center [263, 127] width 9 height 9
click at [301, 70] on icon "Move forward to switch to the next month." at bounding box center [302, 71] width 7 height 7
click at [243, 98] on div "5" at bounding box center [244, 99] width 9 height 9
click at [306, 161] on span "Vista" at bounding box center [305, 163] width 11 height 6
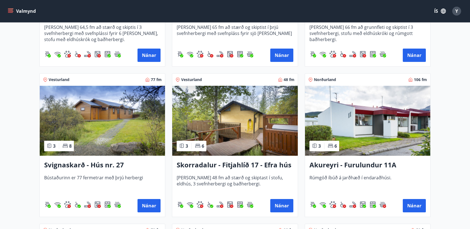
scroll to position [806, 0]
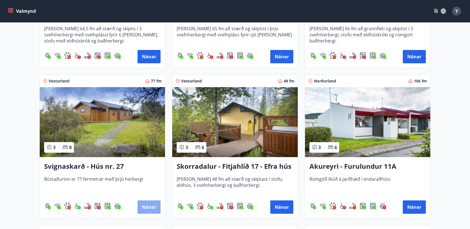
click at [154, 207] on button "Nánar" at bounding box center [149, 207] width 23 height 13
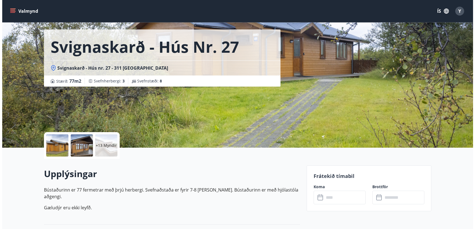
scroll to position [111, 0]
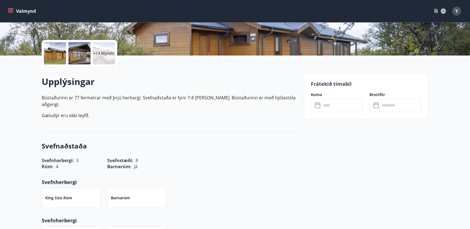
click at [325, 109] on input "text" at bounding box center [342, 106] width 41 height 14
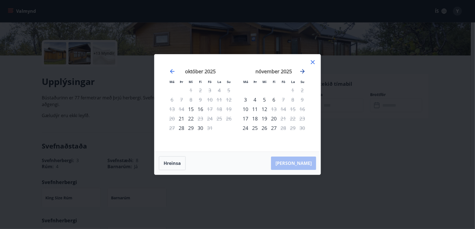
click at [300, 70] on icon "Move forward to switch to the next month." at bounding box center [302, 71] width 7 height 7
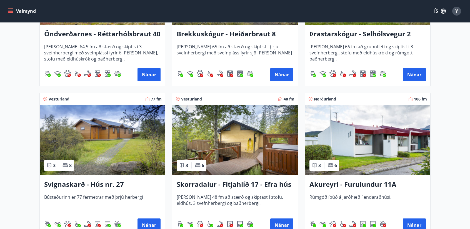
scroll to position [723, 0]
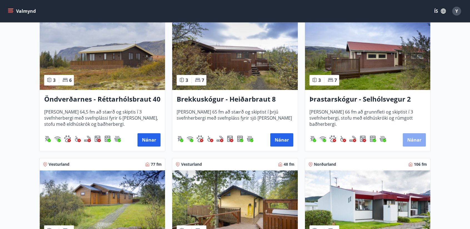
click at [413, 138] on button "Nánar" at bounding box center [414, 139] width 23 height 13
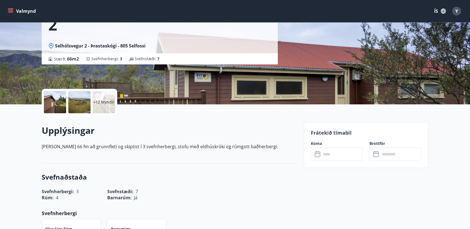
scroll to position [83, 0]
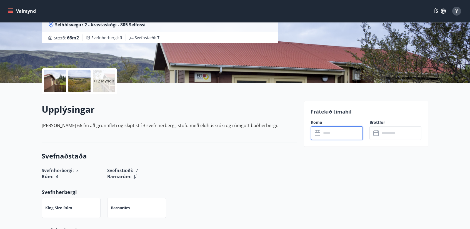
click at [335, 129] on input "text" at bounding box center [342, 133] width 41 height 14
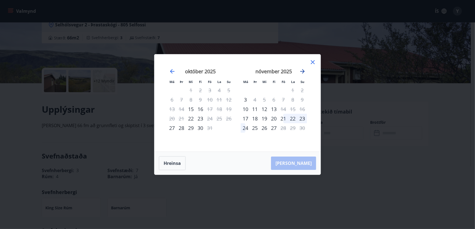
click at [302, 72] on icon "Move forward to switch to the next month." at bounding box center [302, 71] width 4 height 4
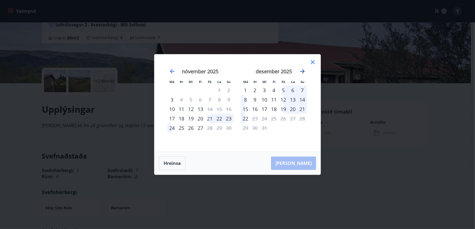
click at [302, 72] on icon "Move forward to switch to the next month." at bounding box center [302, 71] width 4 height 4
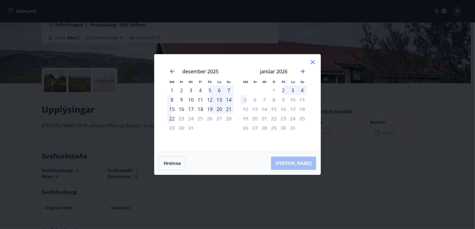
click at [195, 40] on div "Má Þr Mi Fi Fö La Su Má Þr Mi Fi Fö La Su nóvember 2025 1 2 3 4 5 6 7 8 9 10 11…" at bounding box center [237, 114] width 475 height 229
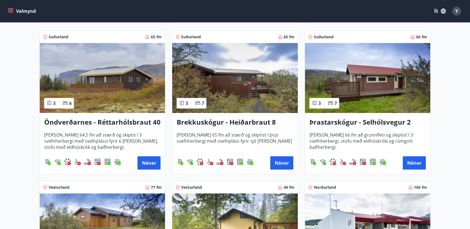
scroll to position [696, 0]
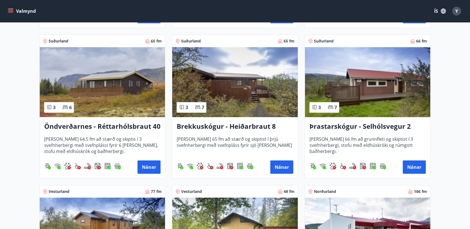
click at [248, 79] on img at bounding box center [234, 82] width 125 height 70
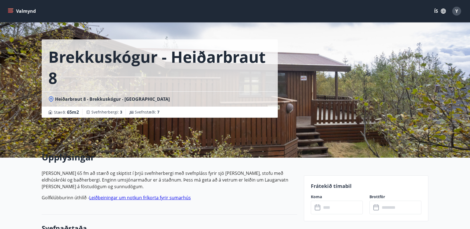
scroll to position [83, 0]
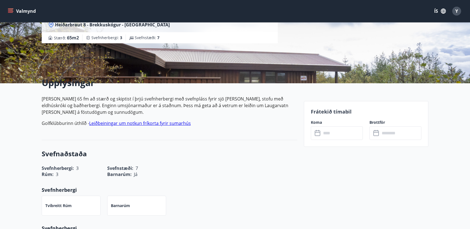
click at [343, 143] on div "Frátekið tímabil Koma ​ ​ Brottför ​ ​" at bounding box center [366, 124] width 125 height 46
click at [342, 135] on input "text" at bounding box center [342, 133] width 41 height 14
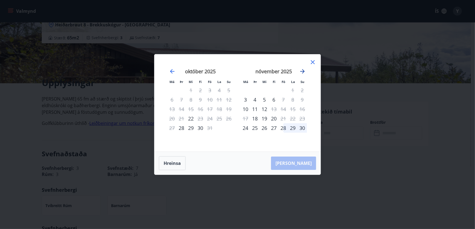
click at [302, 71] on icon "Move forward to switch to the next month." at bounding box center [302, 71] width 4 height 4
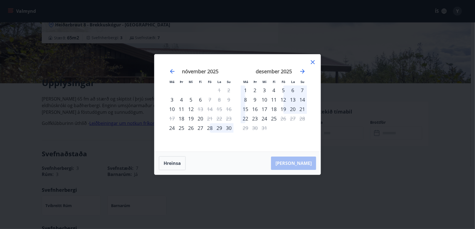
click at [306, 73] on div "desember 2025" at bounding box center [273, 73] width 66 height 24
click at [303, 72] on icon "Move forward to switch to the next month." at bounding box center [302, 71] width 7 height 7
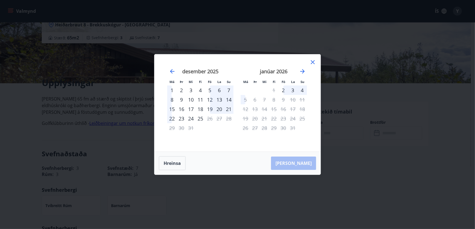
click at [311, 63] on icon at bounding box center [312, 62] width 7 height 7
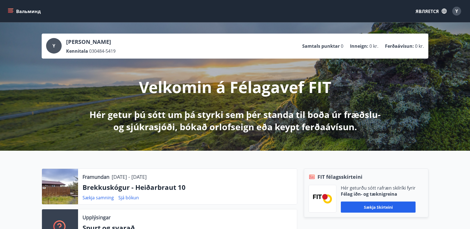
click at [13, 12] on icon "меню" at bounding box center [11, 11] width 6 height 6
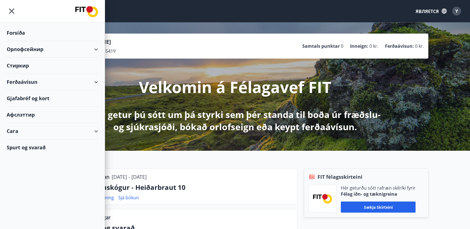
click at [49, 48] on div "Орлофсейнир" at bounding box center [52, 49] width 91 height 16
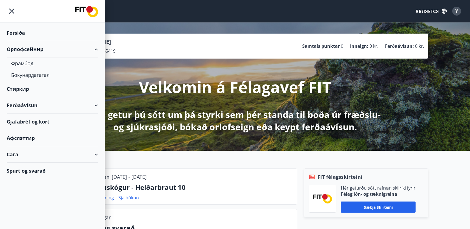
click at [428, 28] on div "Y [PERSON_NAME] Kennitala 030484-5419 Samtals punktar 0 Inneign : 0 kr. Ferðaáv…" at bounding box center [235, 87] width 470 height 128
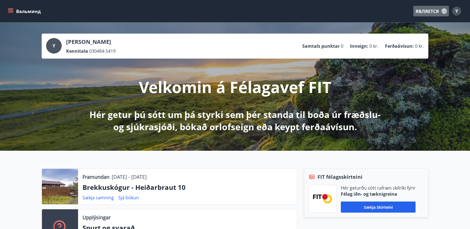
click at [425, 12] on font "ЯВЛЯЕТСЯ" at bounding box center [427, 11] width 23 height 6
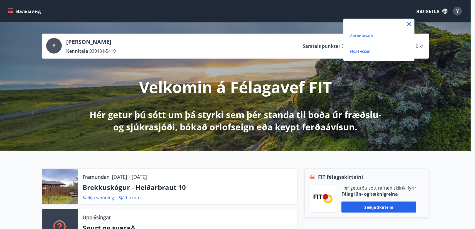
click at [367, 33] on font "Английский" at bounding box center [361, 35] width 23 height 5
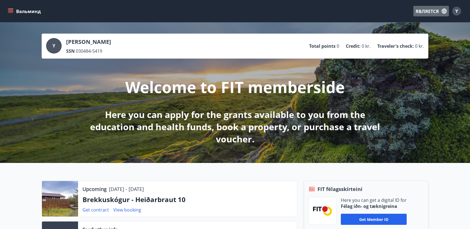
click at [423, 11] on font "ЯВЛЯЕТСЯ" at bounding box center [427, 11] width 23 height 6
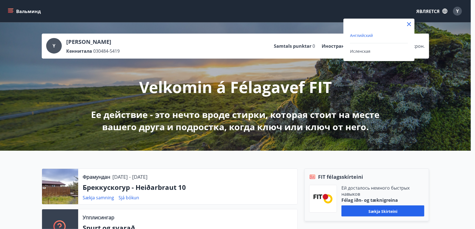
click at [318, 10] on div at bounding box center [237, 114] width 475 height 229
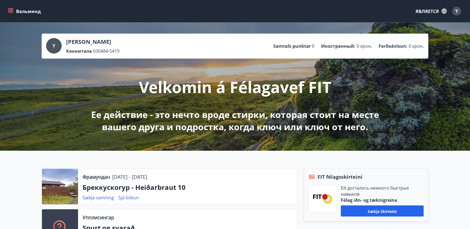
click at [8, 13] on button "Вальминд" at bounding box center [25, 11] width 36 height 10
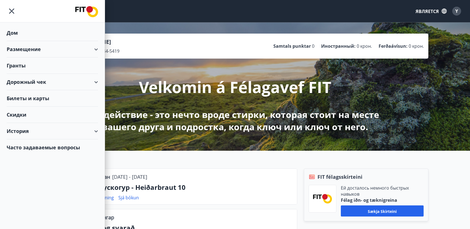
click at [38, 67] on div "Гранты" at bounding box center [52, 66] width 91 height 16
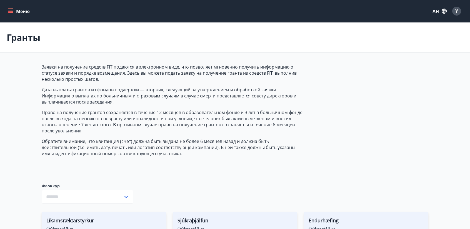
type input "***"
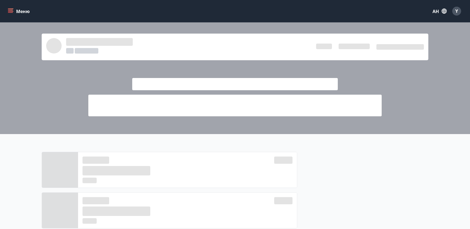
click at [8, 13] on icon "меню" at bounding box center [11, 11] width 6 height 6
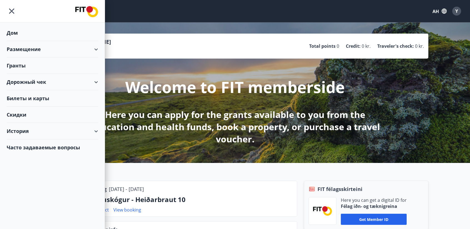
click at [36, 51] on font "Размещение" at bounding box center [24, 49] width 34 height 7
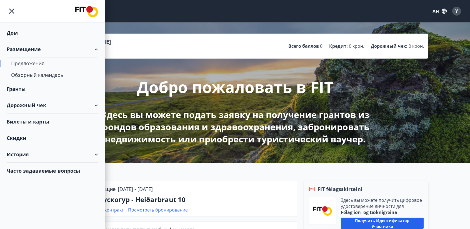
click at [31, 61] on font "Предложения" at bounding box center [27, 63] width 33 height 7
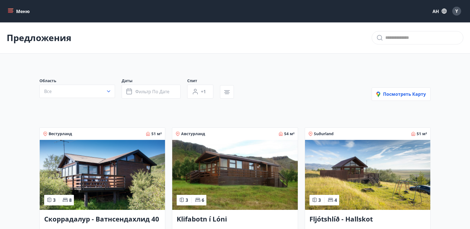
click at [10, 8] on button "Меню" at bounding box center [19, 11] width 25 height 10
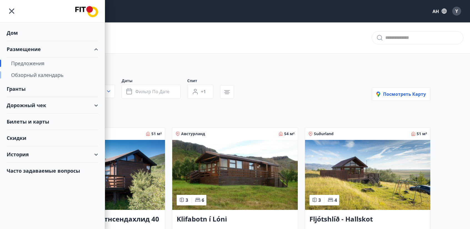
click at [32, 74] on font "Обзорный календарь" at bounding box center [37, 75] width 53 height 7
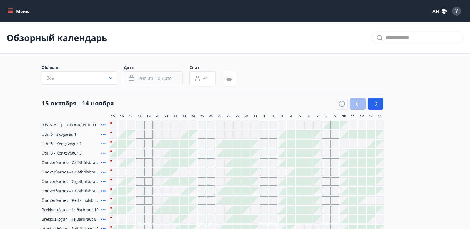
click at [151, 81] on button "Фильтр по дате" at bounding box center [153, 78] width 59 height 14
